Goal: Transaction & Acquisition: Purchase product/service

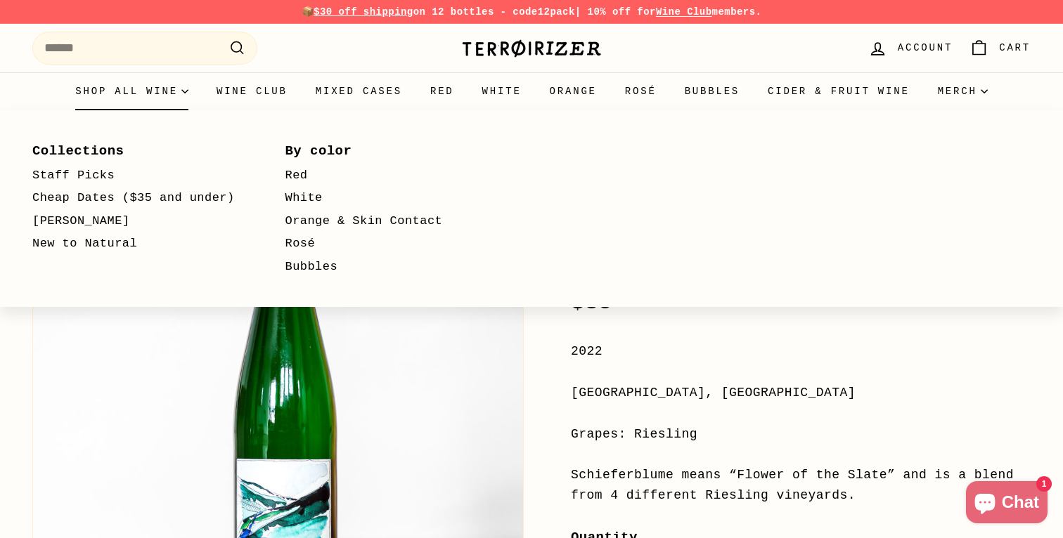
click at [163, 93] on summary "Shop all wine" at bounding box center [131, 91] width 141 height 38
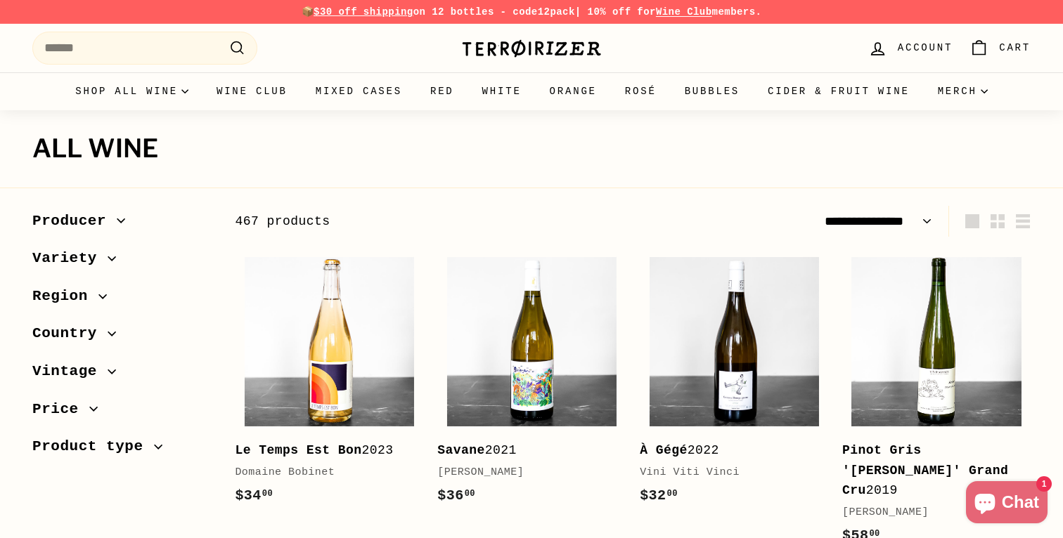
select select "**********"
click at [73, 297] on span "Region" at bounding box center [65, 297] width 66 height 24
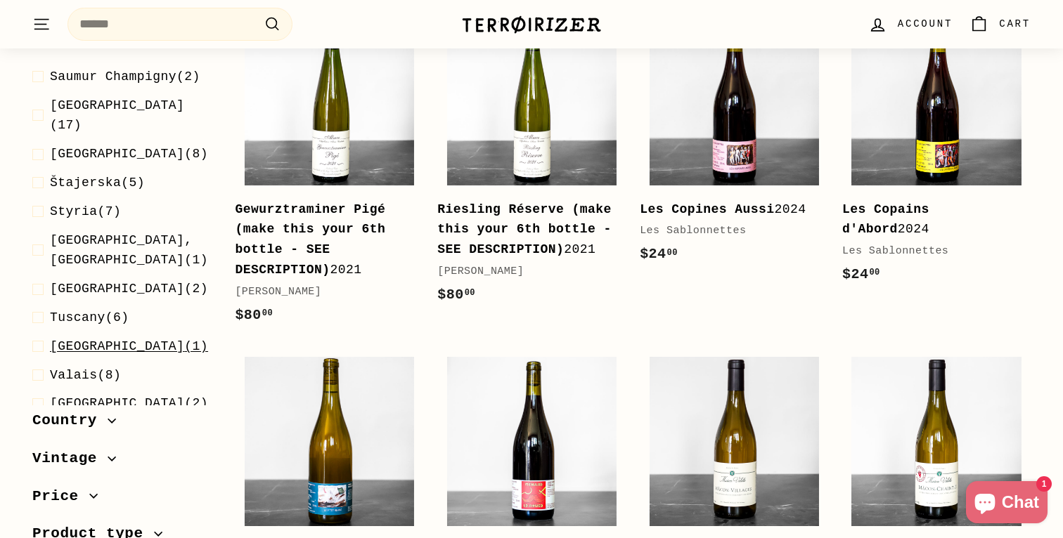
scroll to position [1920, 0]
click at [91, 414] on span "Country" at bounding box center [69, 420] width 75 height 24
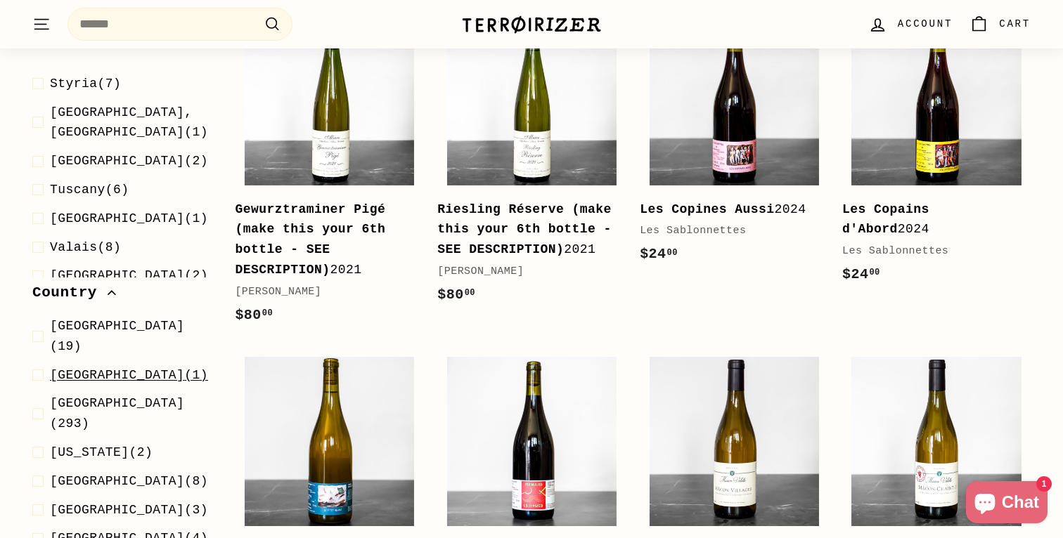
scroll to position [2055, 0]
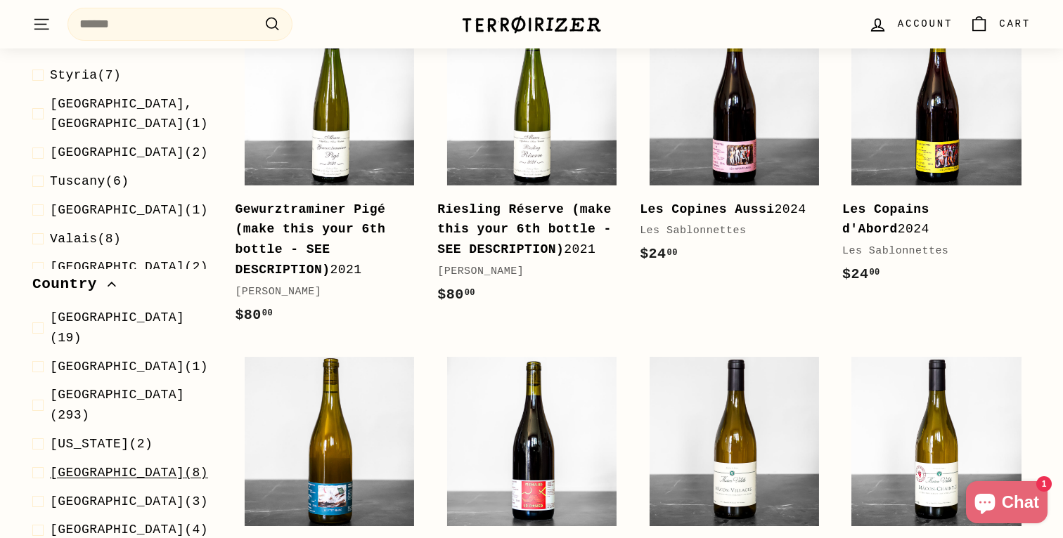
click at [108, 463] on span "[GEOGRAPHIC_DATA] (8)" at bounding box center [129, 473] width 158 height 20
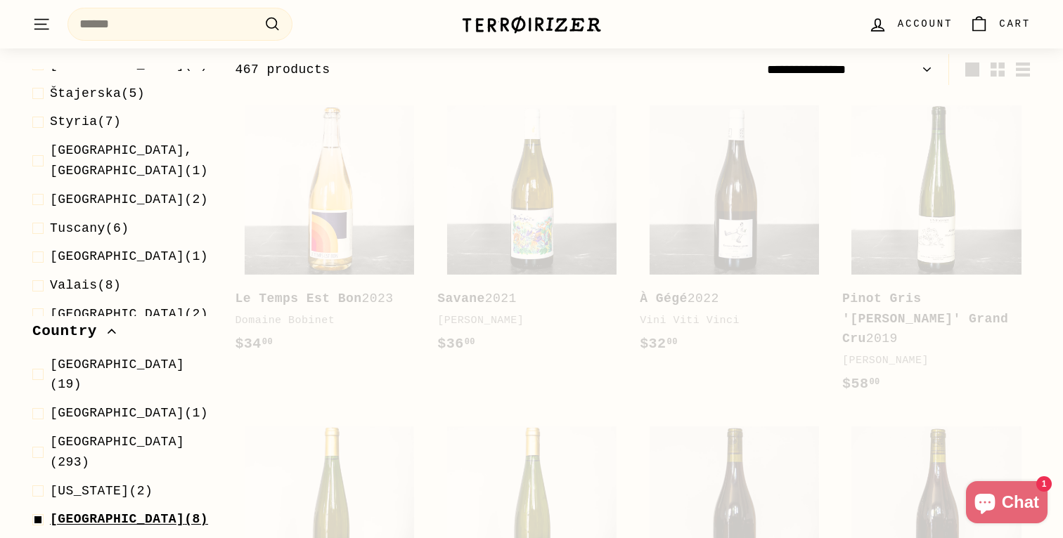
scroll to position [150, 0]
select select "**********"
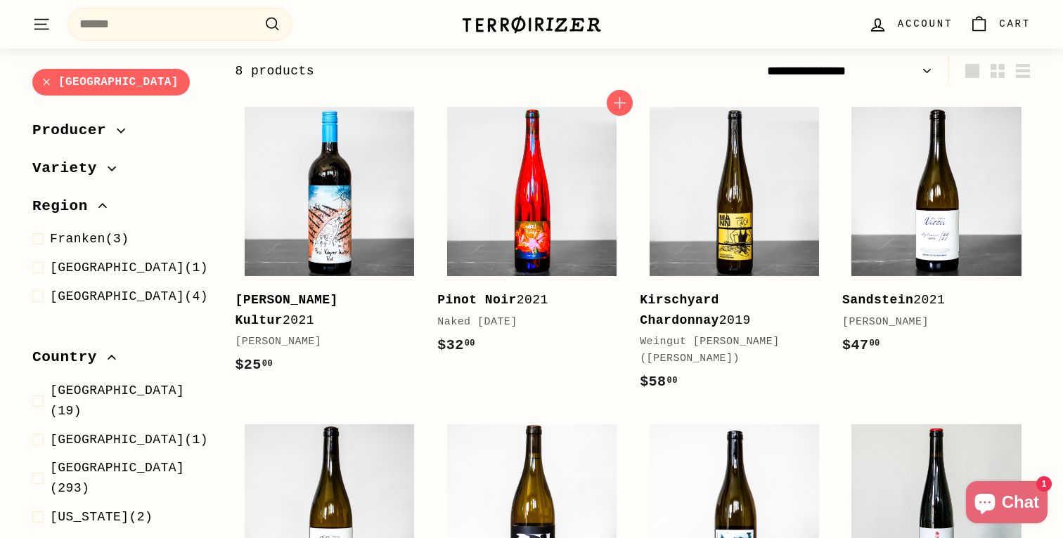
click at [499, 256] on img at bounding box center [531, 191] width 169 height 169
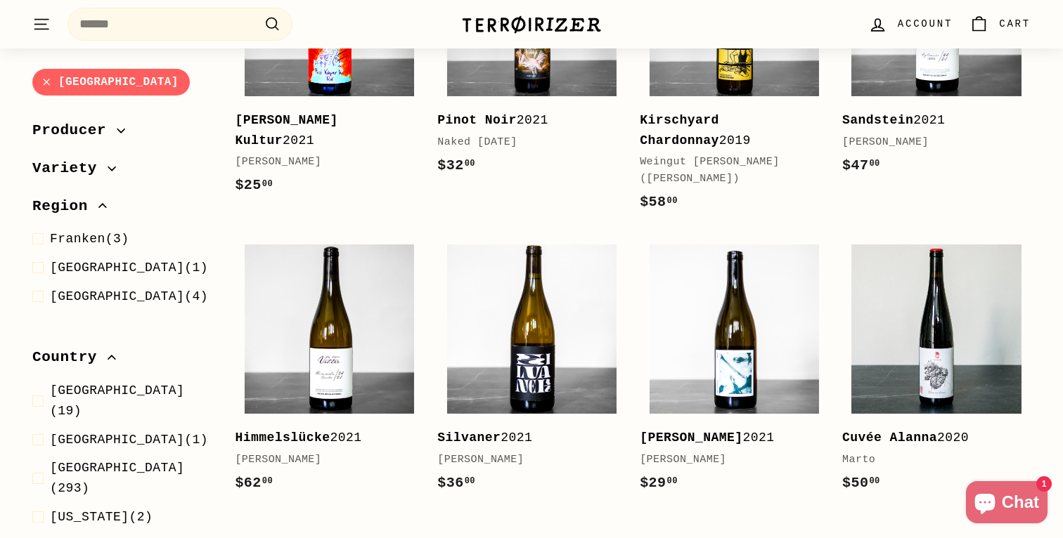
scroll to position [360, 0]
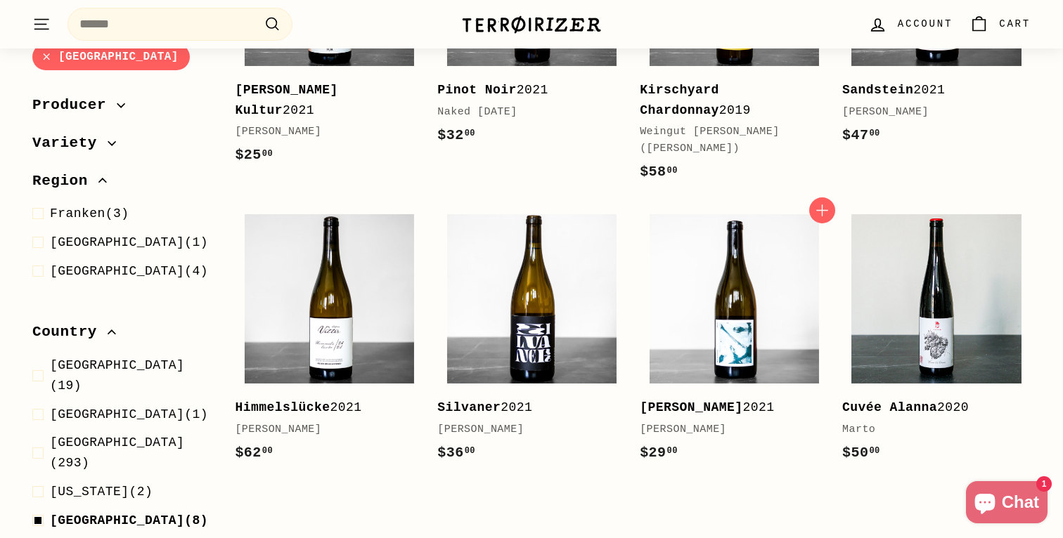
click at [680, 422] on div "[PERSON_NAME]" at bounding box center [726, 430] width 174 height 17
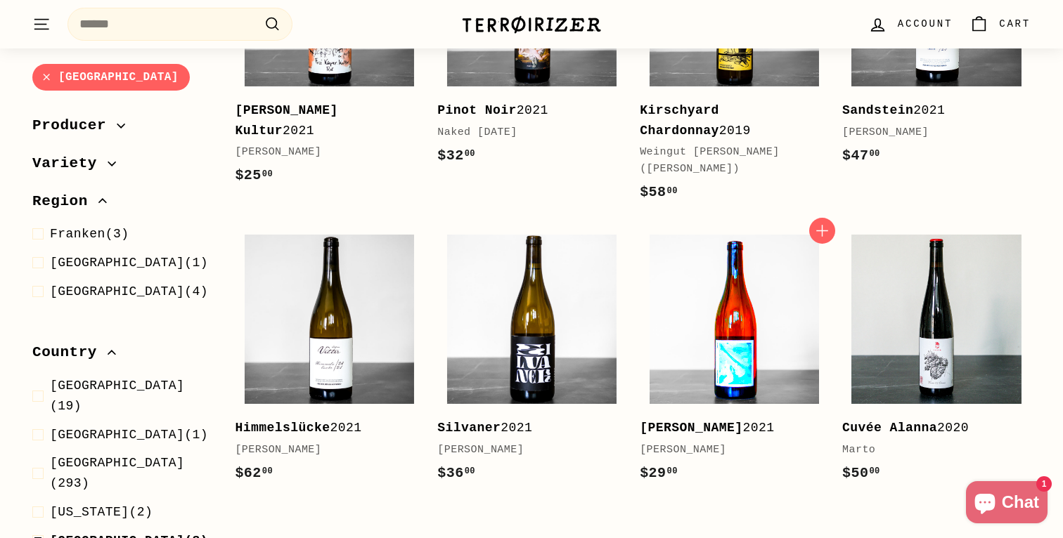
scroll to position [0, 0]
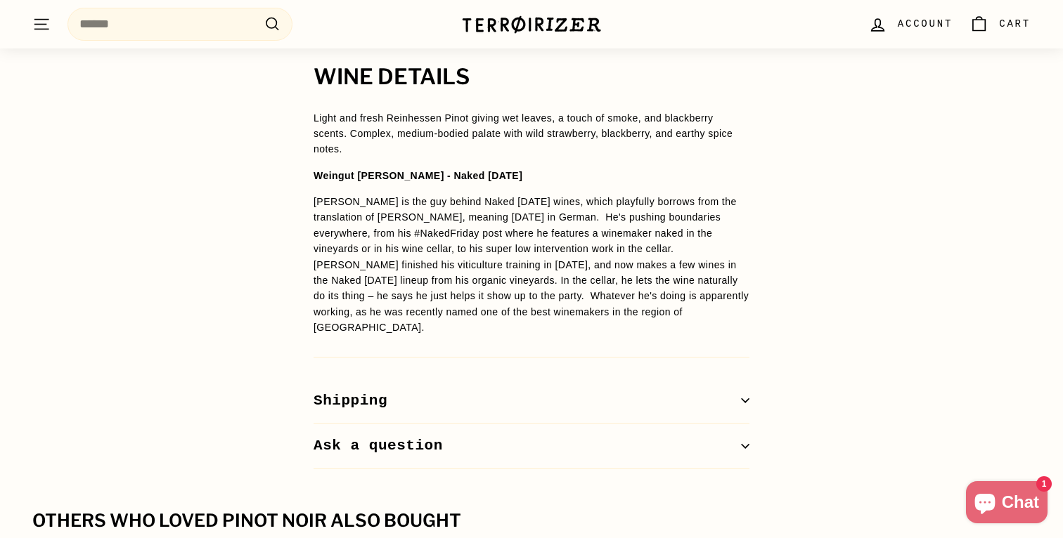
scroll to position [977, 0]
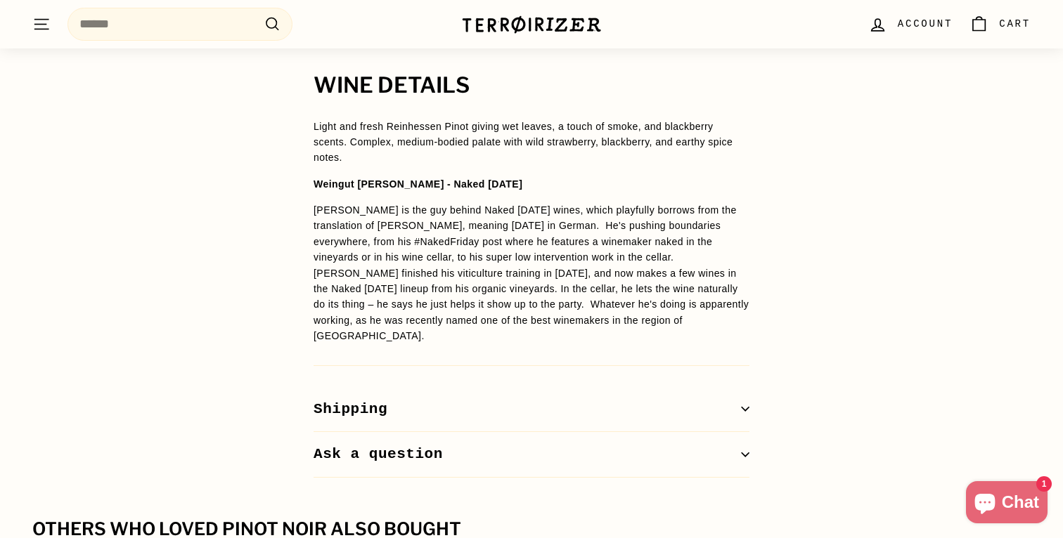
click at [389, 179] on strong "Weingut Freitag - Naked Friday" at bounding box center [417, 183] width 209 height 11
copy span "Weingut Freitag - Naked Friday"
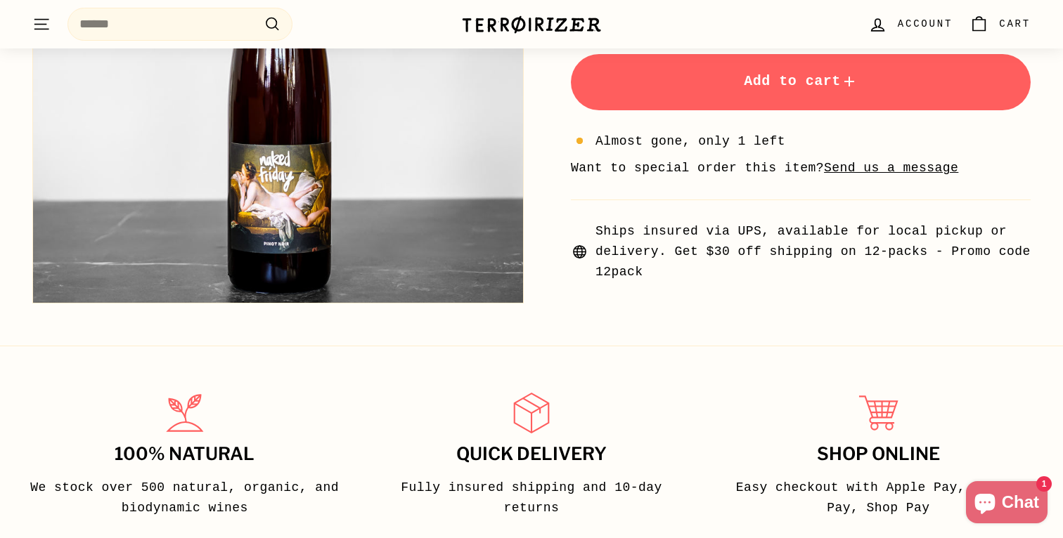
scroll to position [471, 0]
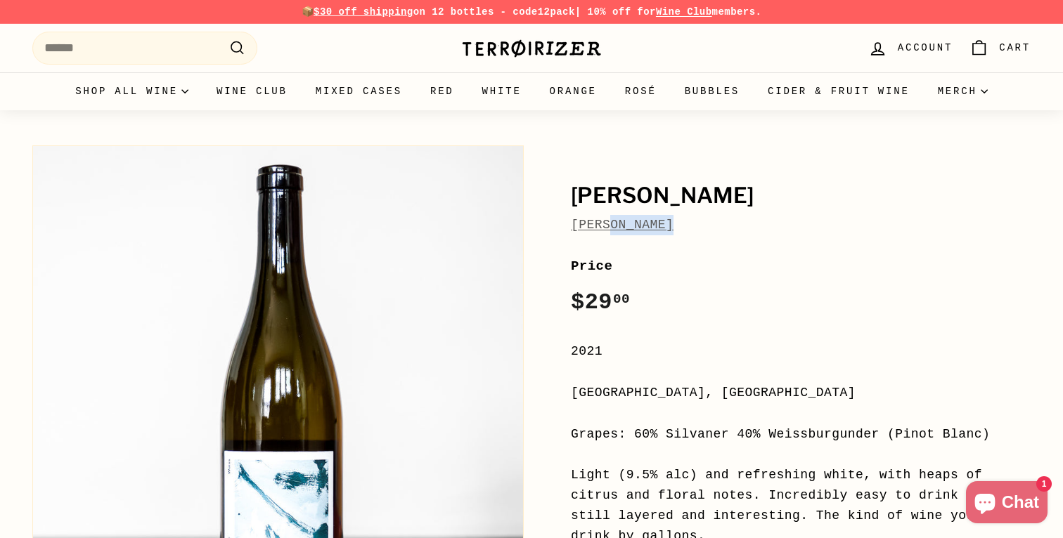
drag, startPoint x: 690, startPoint y: 226, endPoint x: 609, endPoint y: 229, distance: 81.6
click at [609, 229] on div "Max Dexheimer" at bounding box center [801, 225] width 460 height 20
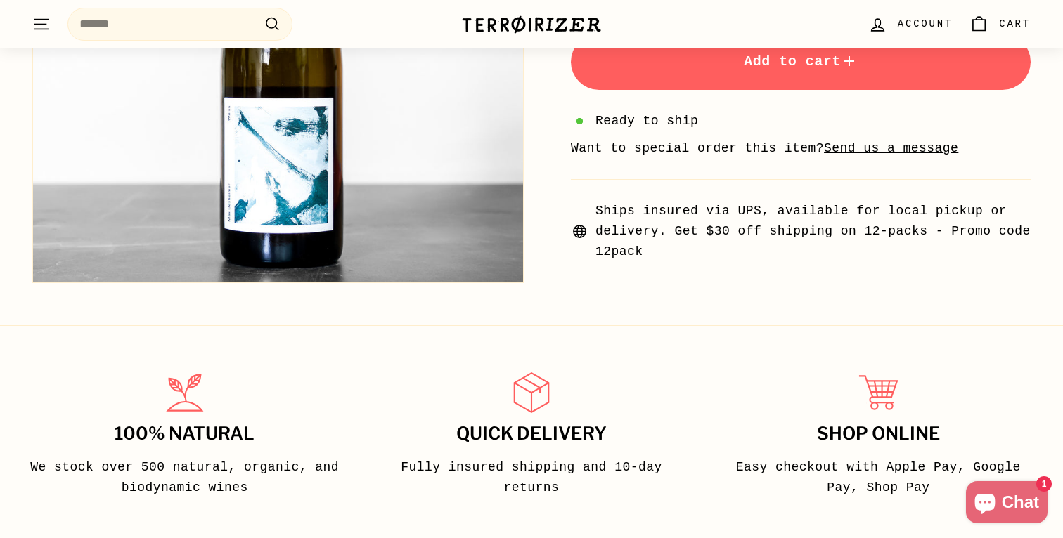
scroll to position [614, 0]
